Goal: Navigation & Orientation: Go to known website

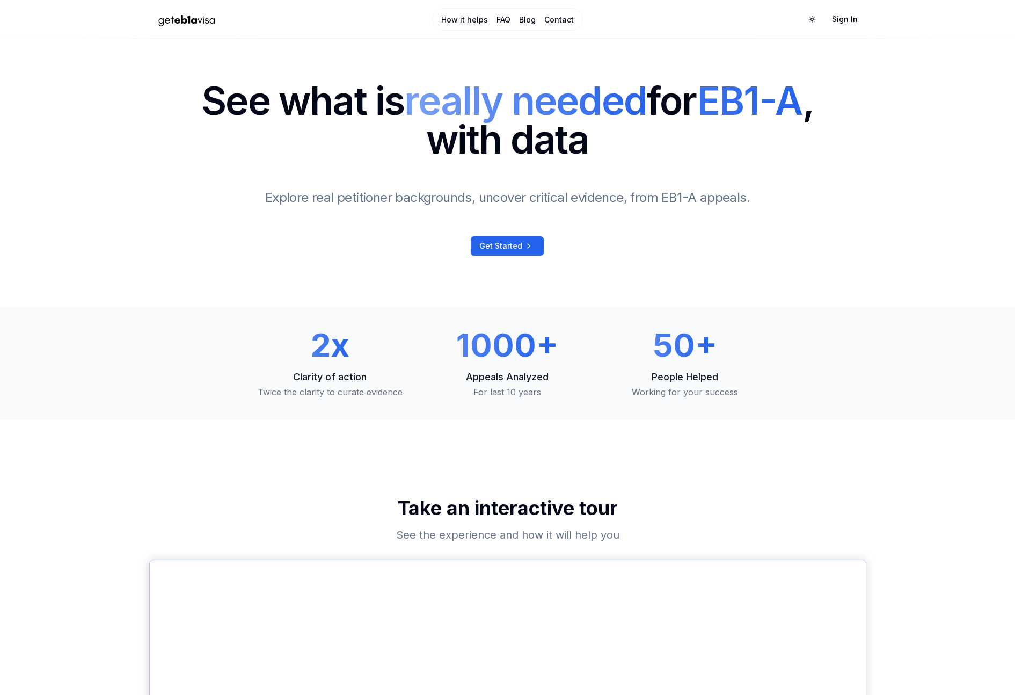
click at [197, 19] on img "Home Page" at bounding box center [186, 19] width 75 height 19
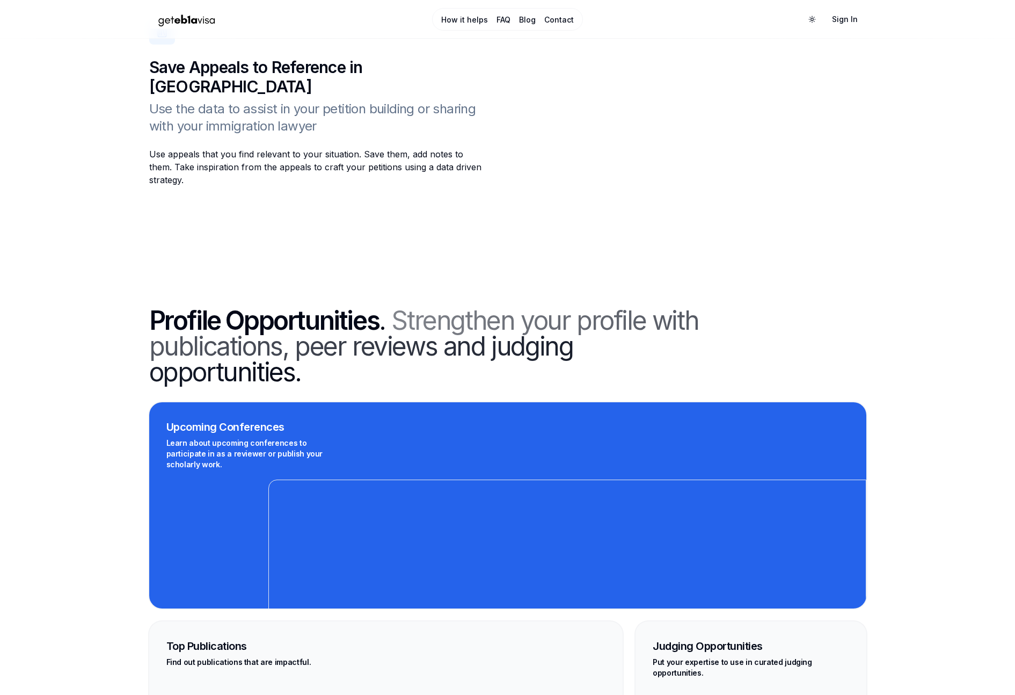
scroll to position [2308, 0]
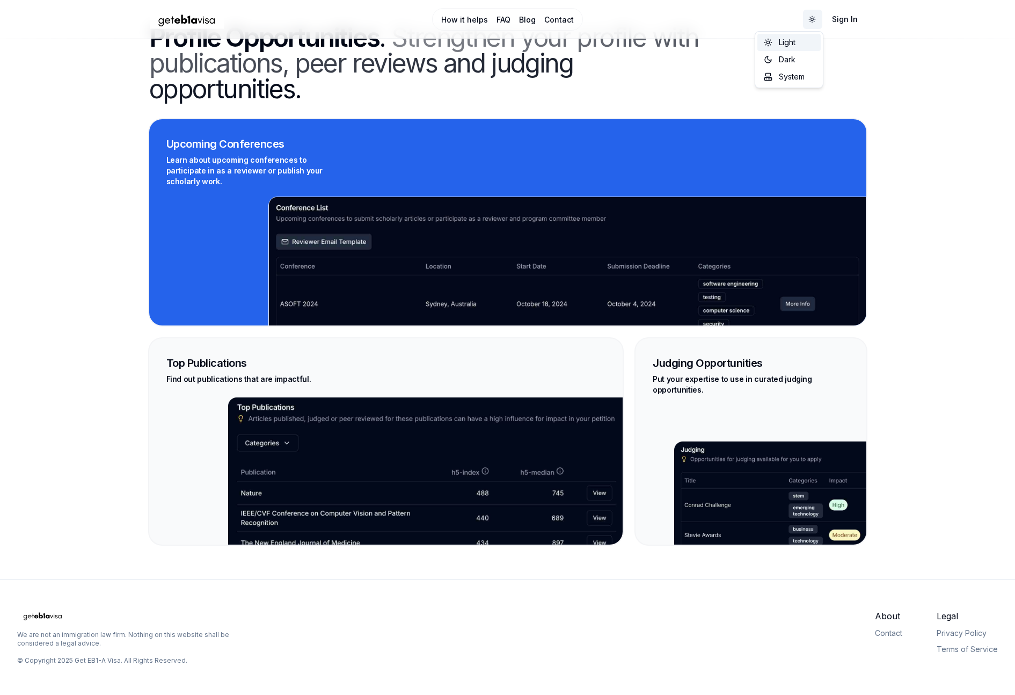
click at [788, 61] on span "Dark" at bounding box center [787, 59] width 17 height 11
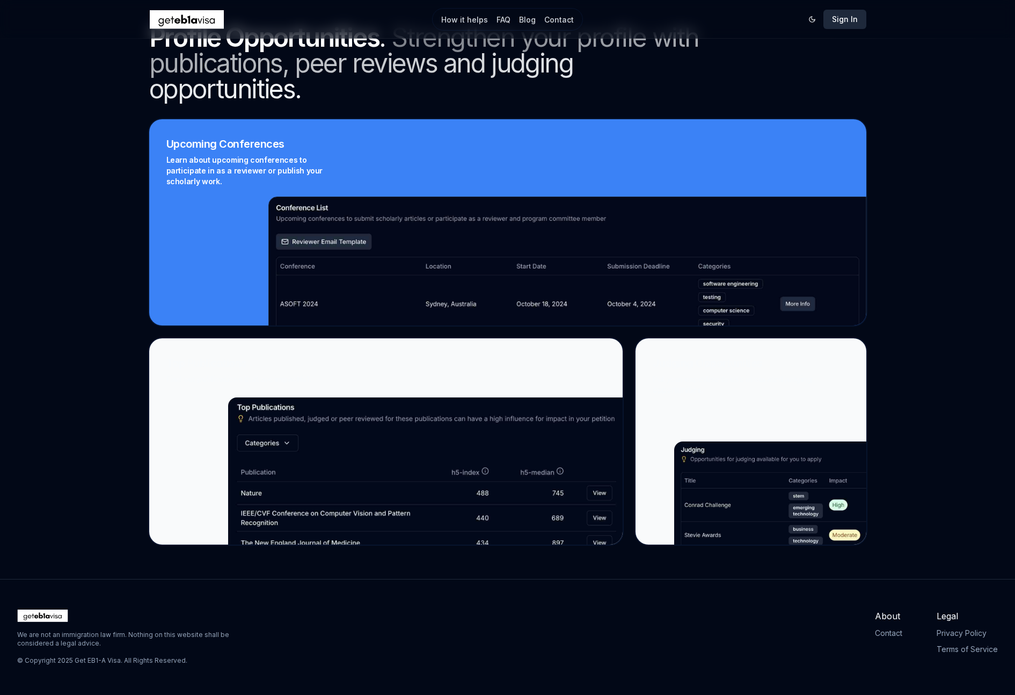
click at [845, 16] on link "Sign In" at bounding box center [845, 19] width 43 height 19
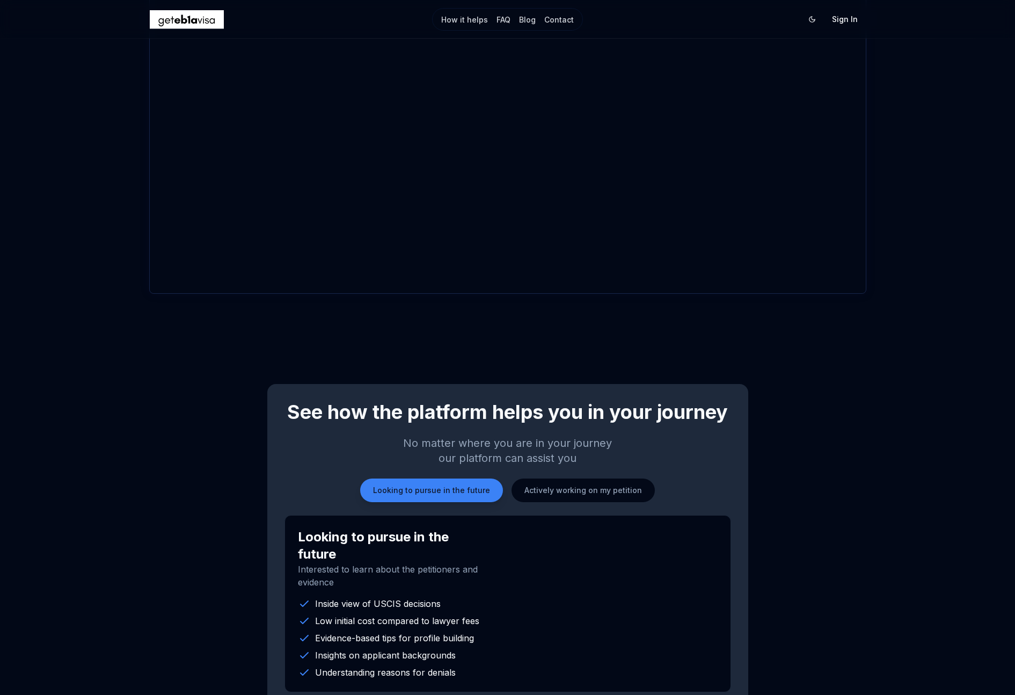
scroll to position [604, 0]
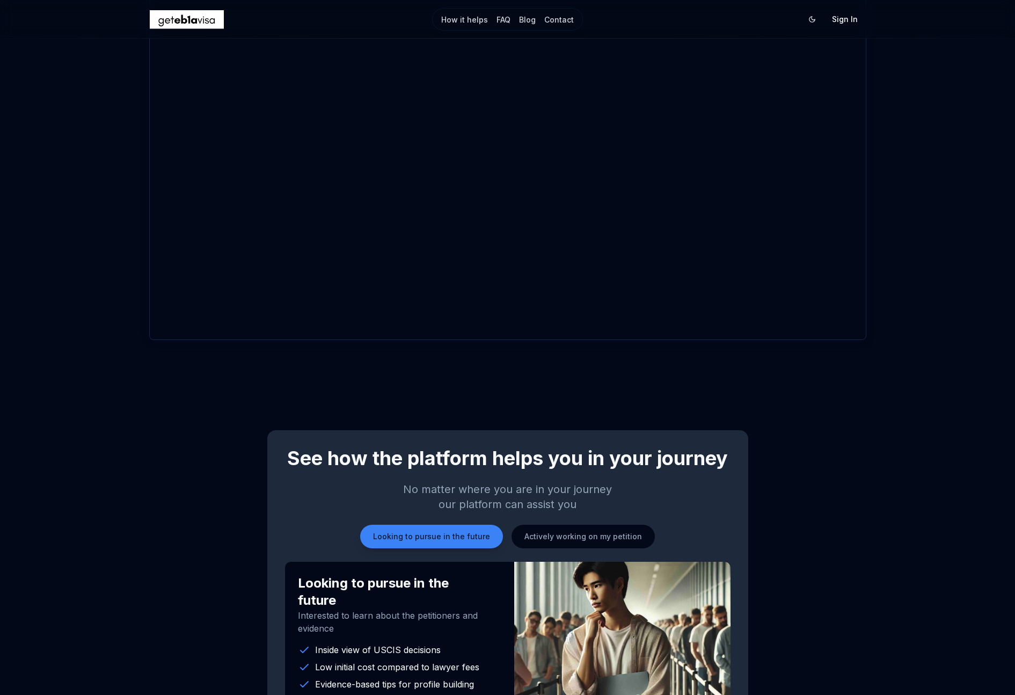
click at [185, 11] on img "Home Page" at bounding box center [186, 19] width 75 height 19
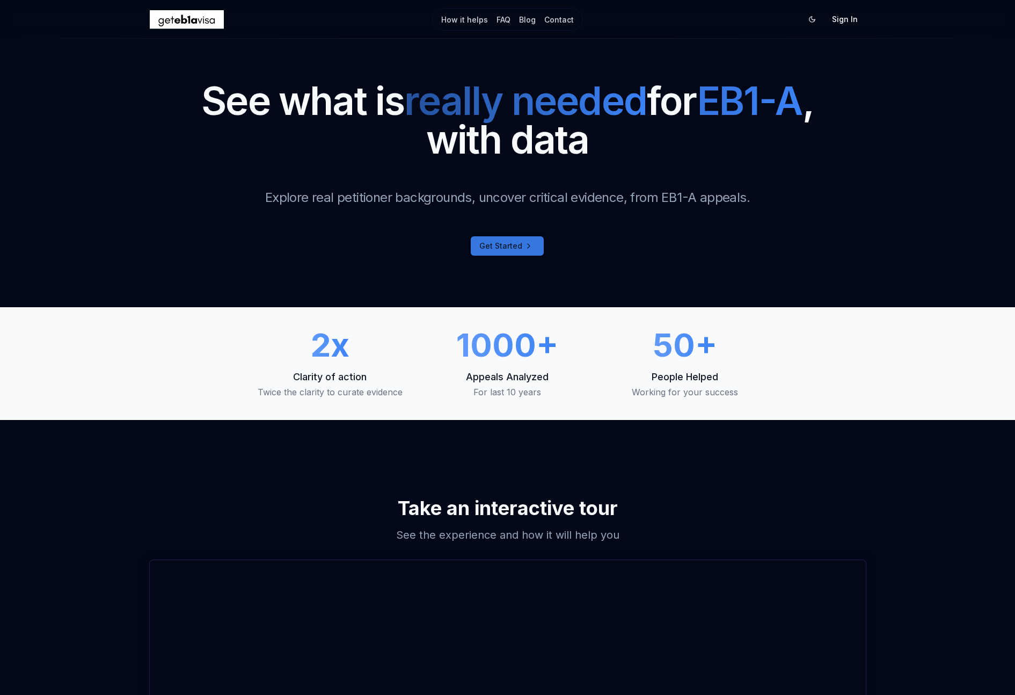
click at [519, 241] on span "Get Started" at bounding box center [500, 246] width 43 height 11
